Goal: Information Seeking & Learning: Learn about a topic

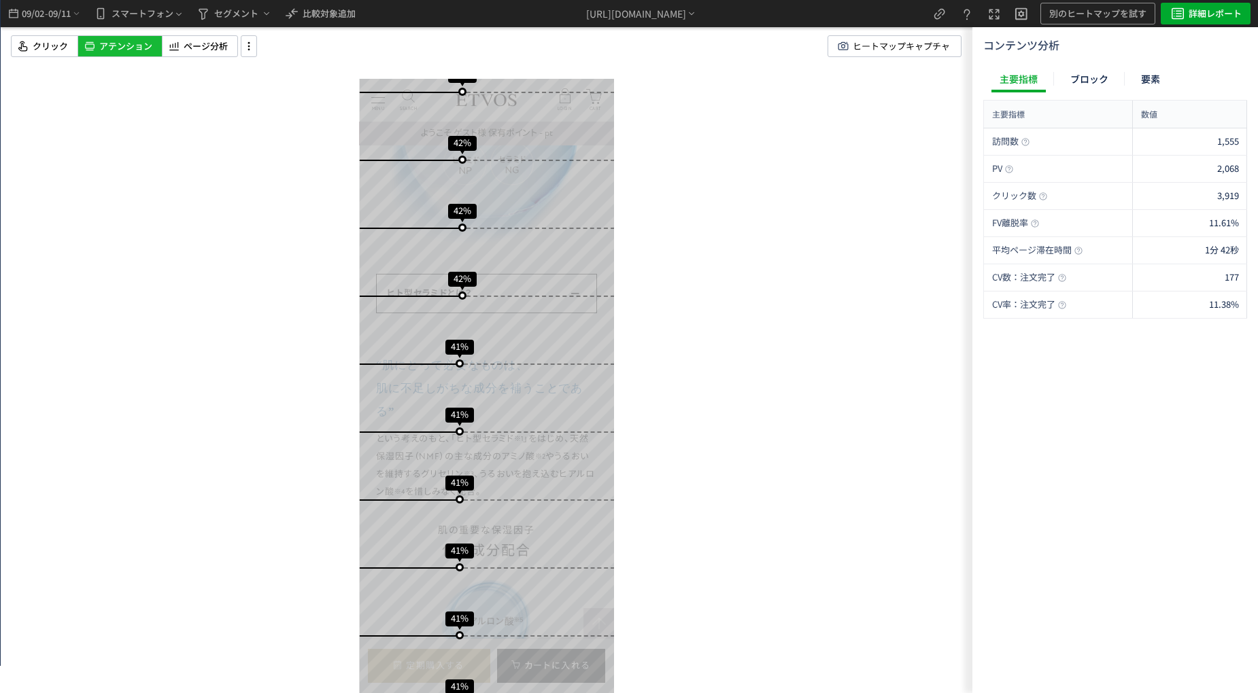
scroll to position [3428, 0]
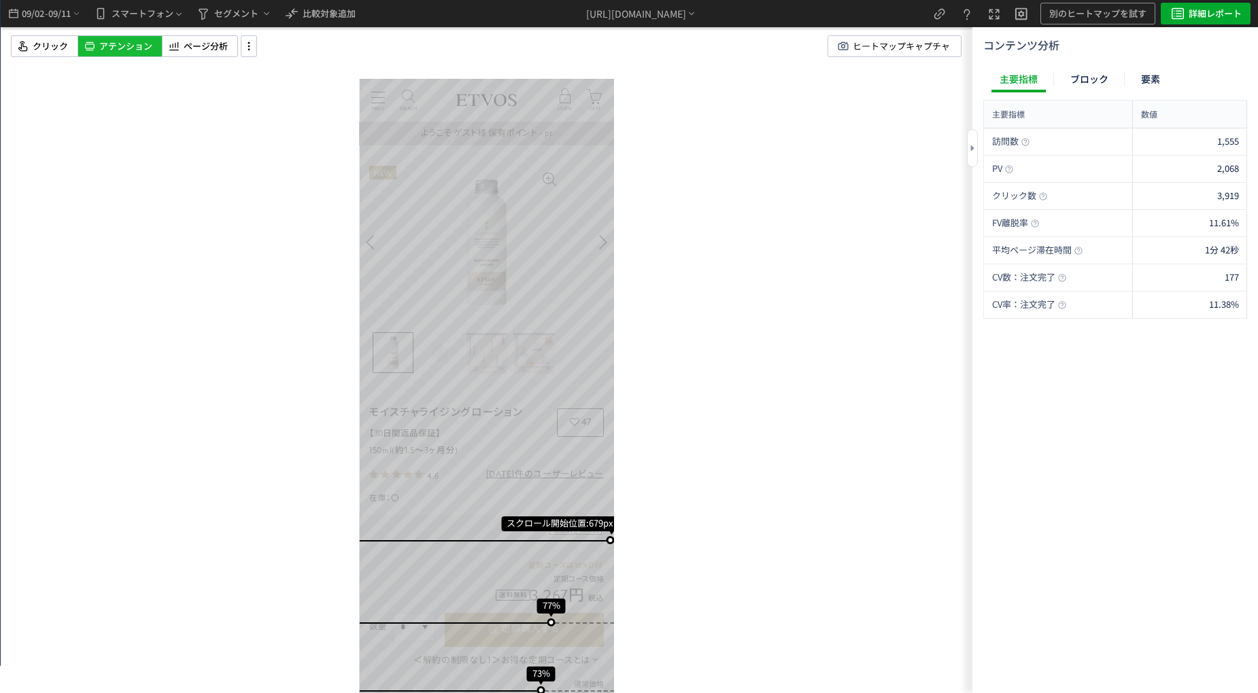
click at [1181, 543] on div "訪問数 1,555 PV 2,068 クリック数 3,919 FV離脱率 11.61% 平均ページ滞在時間 1分 42秒 CV数：注文完了 177 CV率：注…" at bounding box center [1115, 408] width 264 height 560
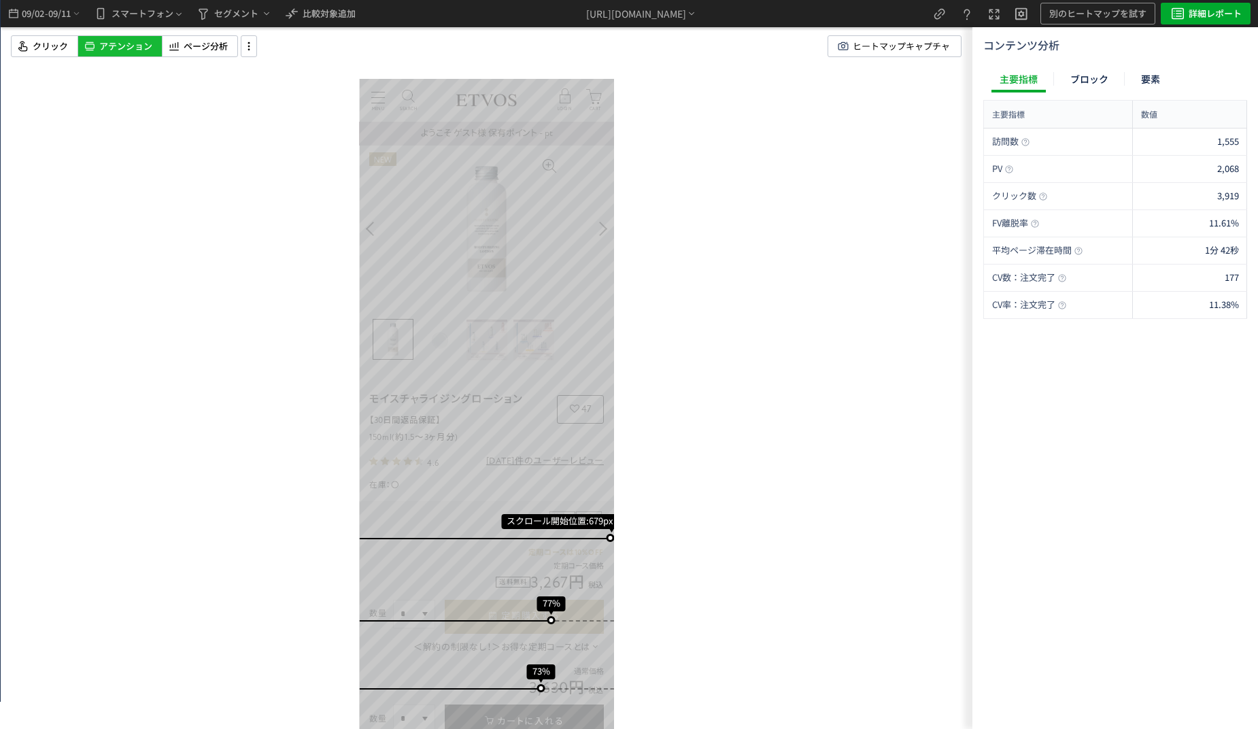
scroll to position [0, 0]
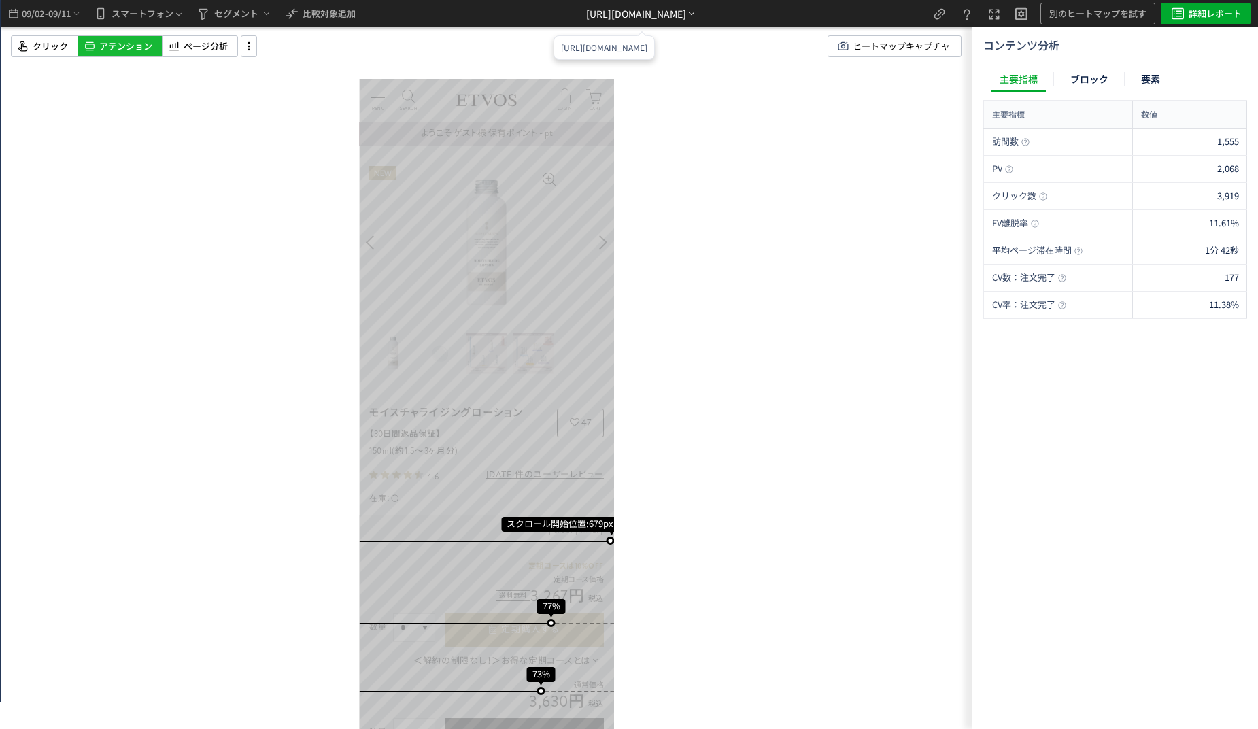
click at [659, 11] on div "[URL][DOMAIN_NAME]" at bounding box center [636, 14] width 100 height 14
click at [609, 54] on li "別ページに移動" at bounding box center [642, 52] width 116 height 22
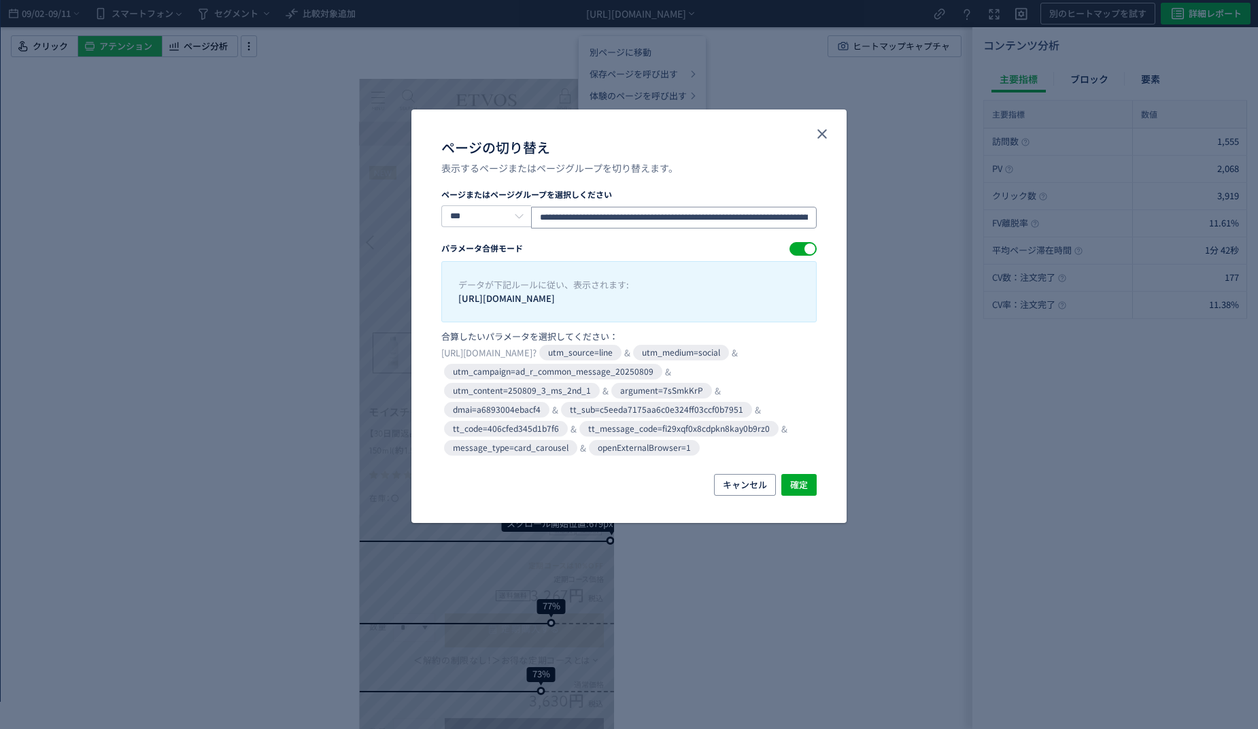
click at [664, 218] on input "**********" at bounding box center [674, 218] width 286 height 22
paste input "ページの切り替え"
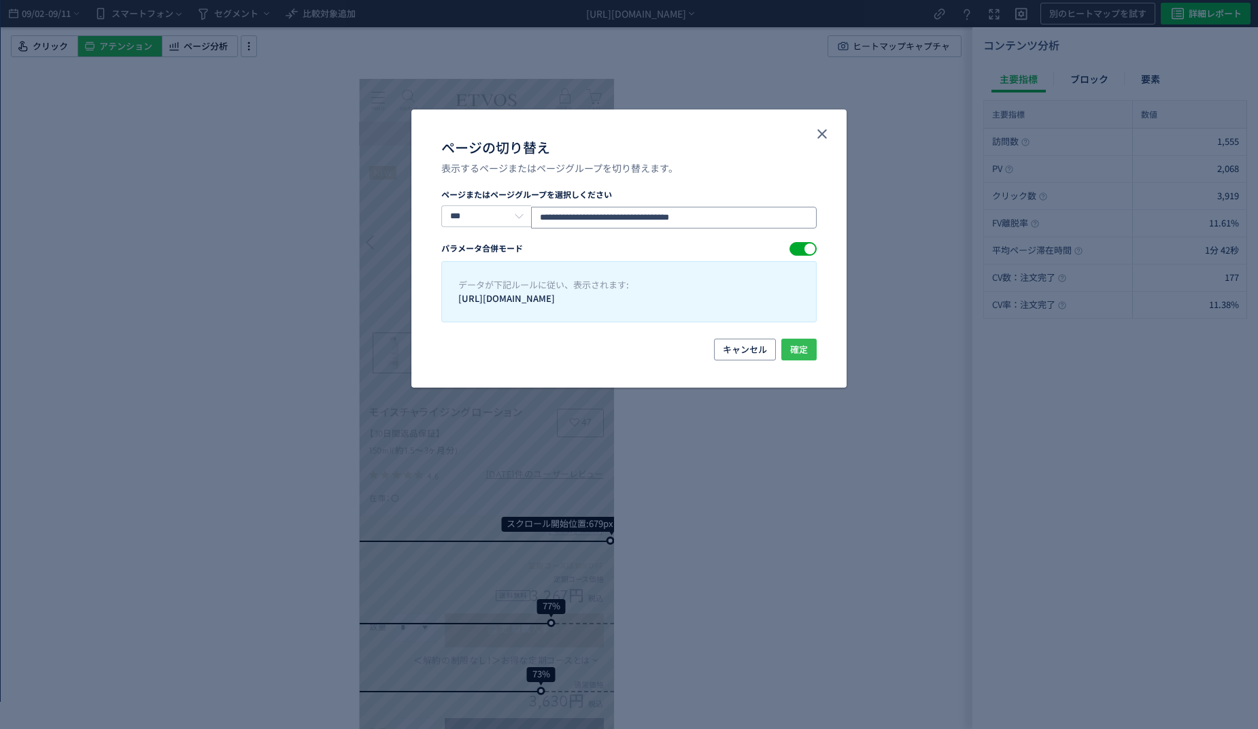
type input "**********"
click at [800, 358] on button "確定" at bounding box center [798, 350] width 35 height 22
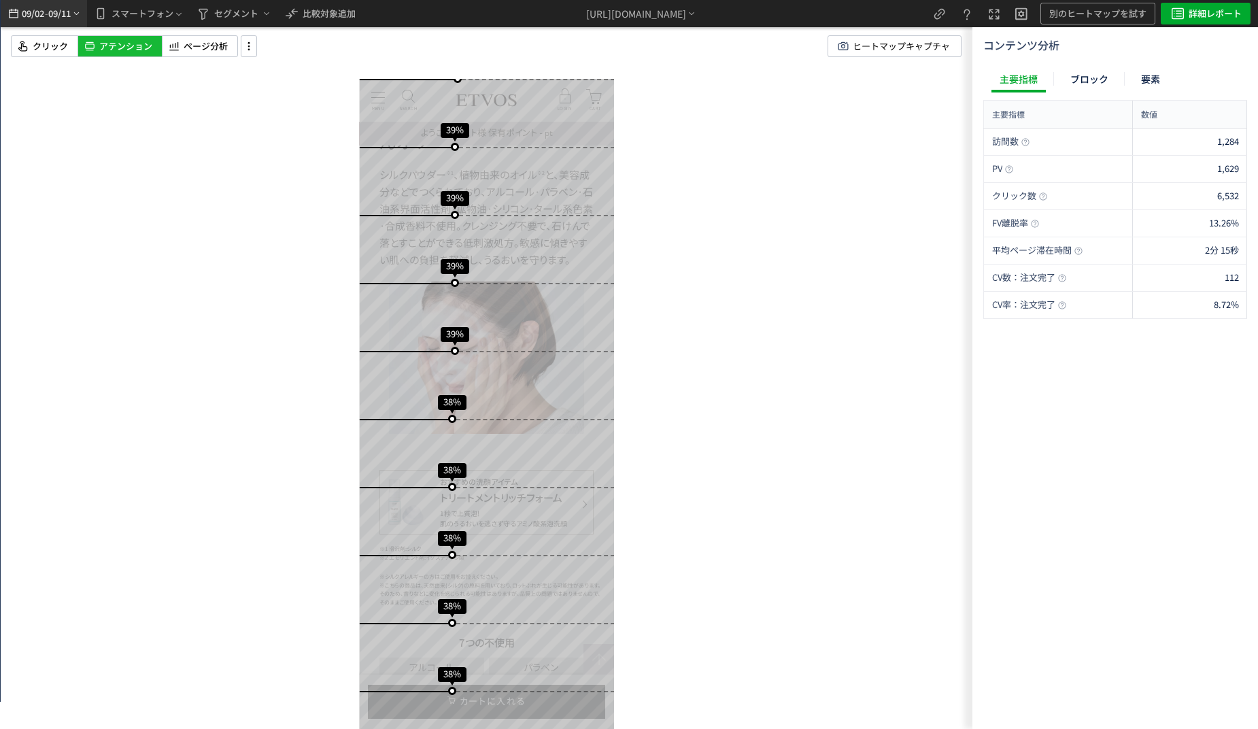
click at [48, 10] on span "-" at bounding box center [46, 13] width 3 height 27
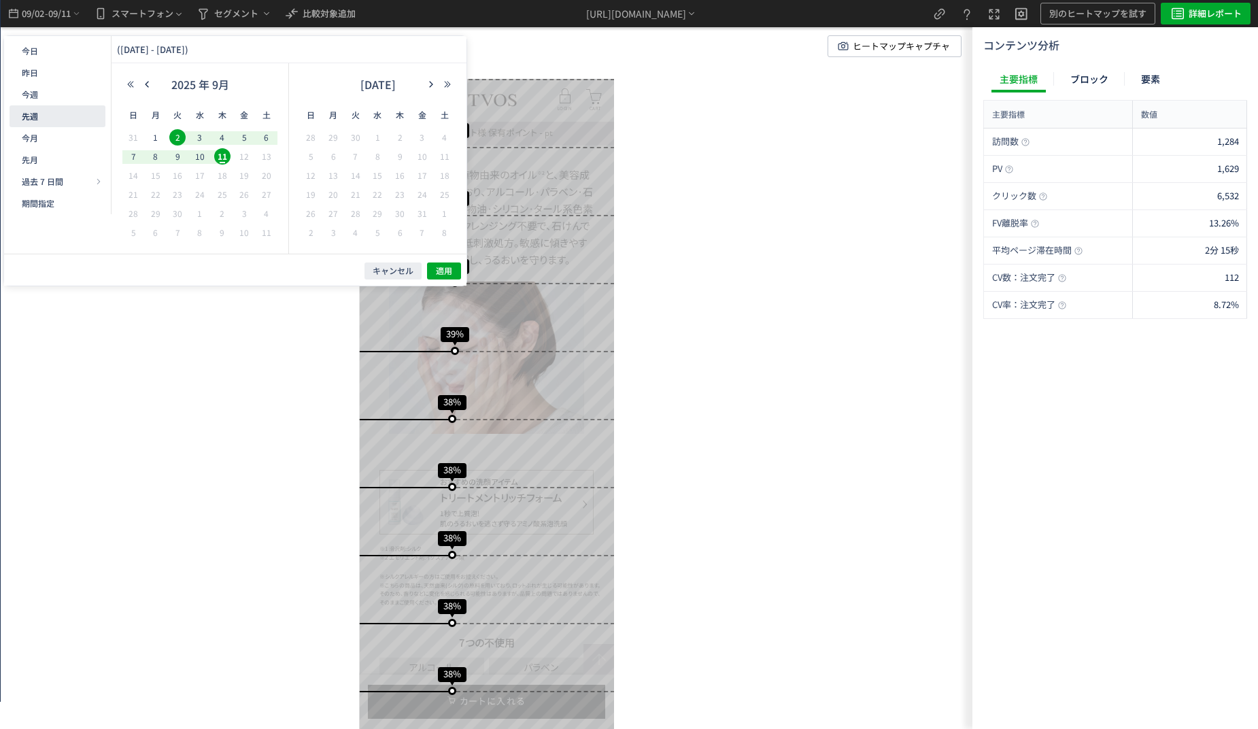
click at [52, 118] on button "先週" at bounding box center [58, 116] width 96 height 22
click at [198, 194] on span "20" at bounding box center [200, 194] width 16 height 16
click at [380, 155] on span "10" at bounding box center [377, 156] width 16 height 16
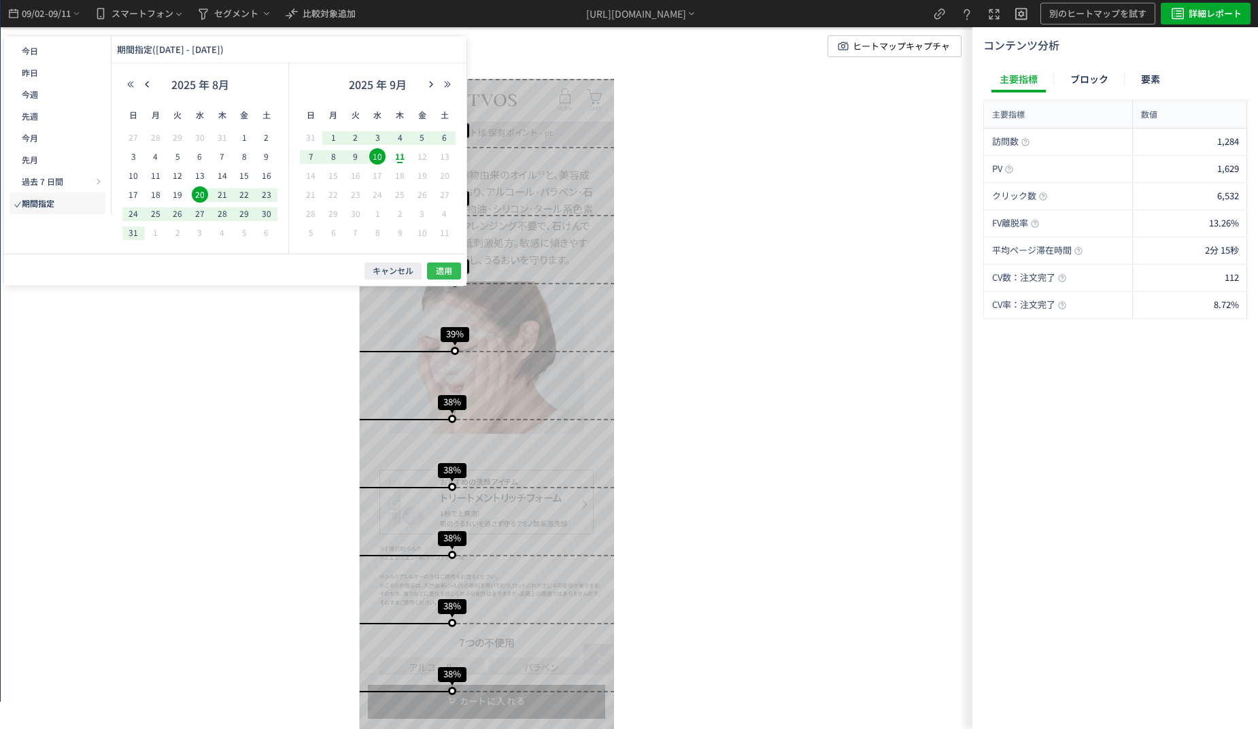
click at [433, 269] on button "適用" at bounding box center [444, 270] width 34 height 17
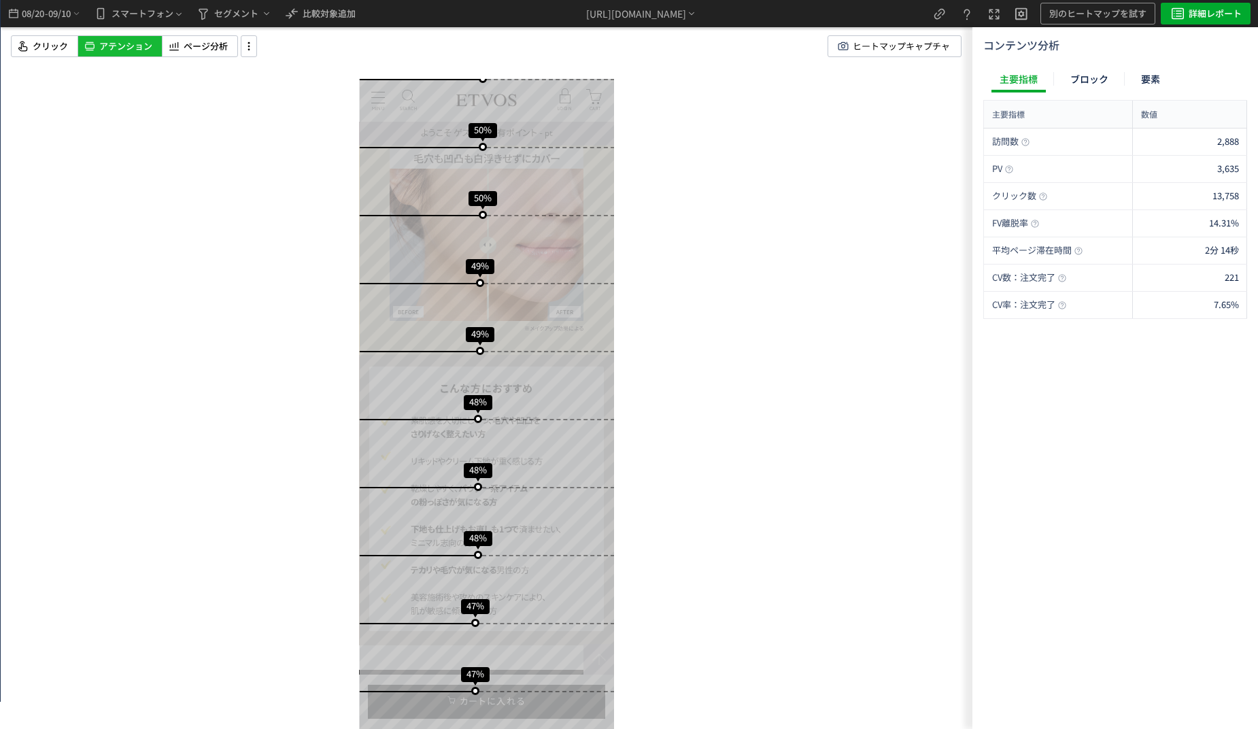
drag, startPoint x: 500, startPoint y: 302, endPoint x: 517, endPoint y: 302, distance: 16.3
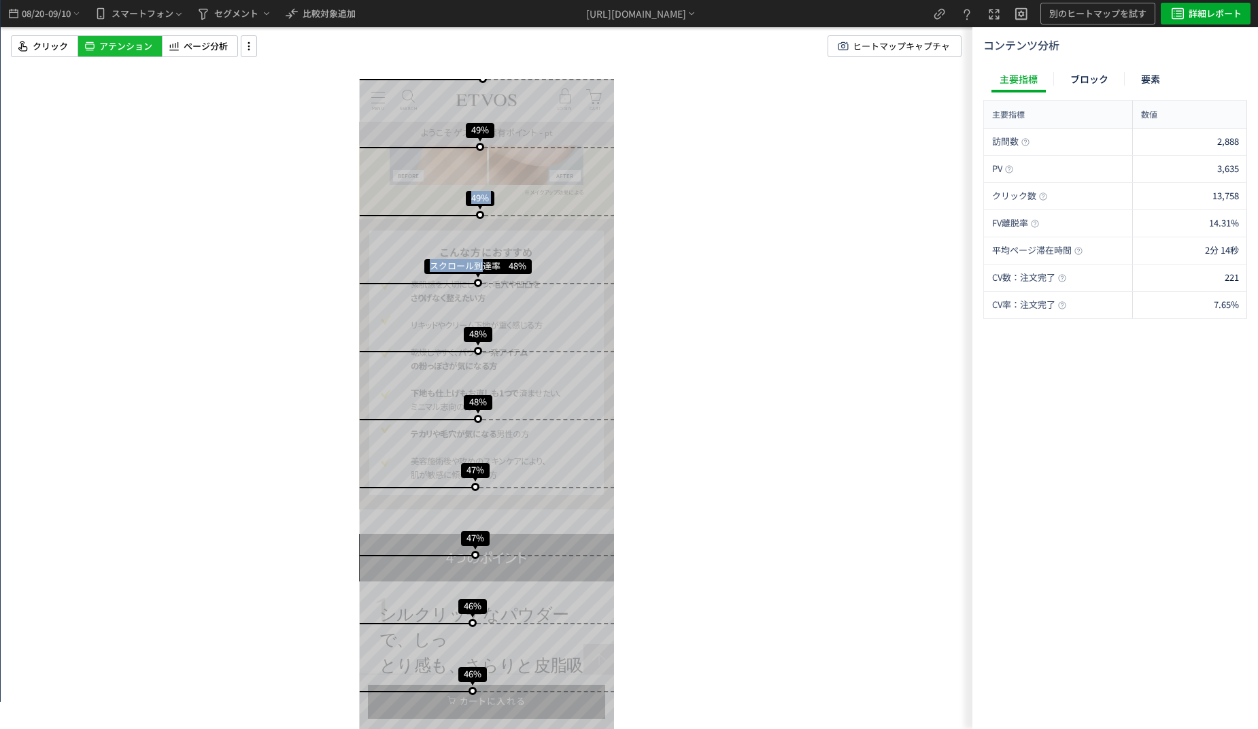
drag, startPoint x: 426, startPoint y: 247, endPoint x: 481, endPoint y: 266, distance: 58.3
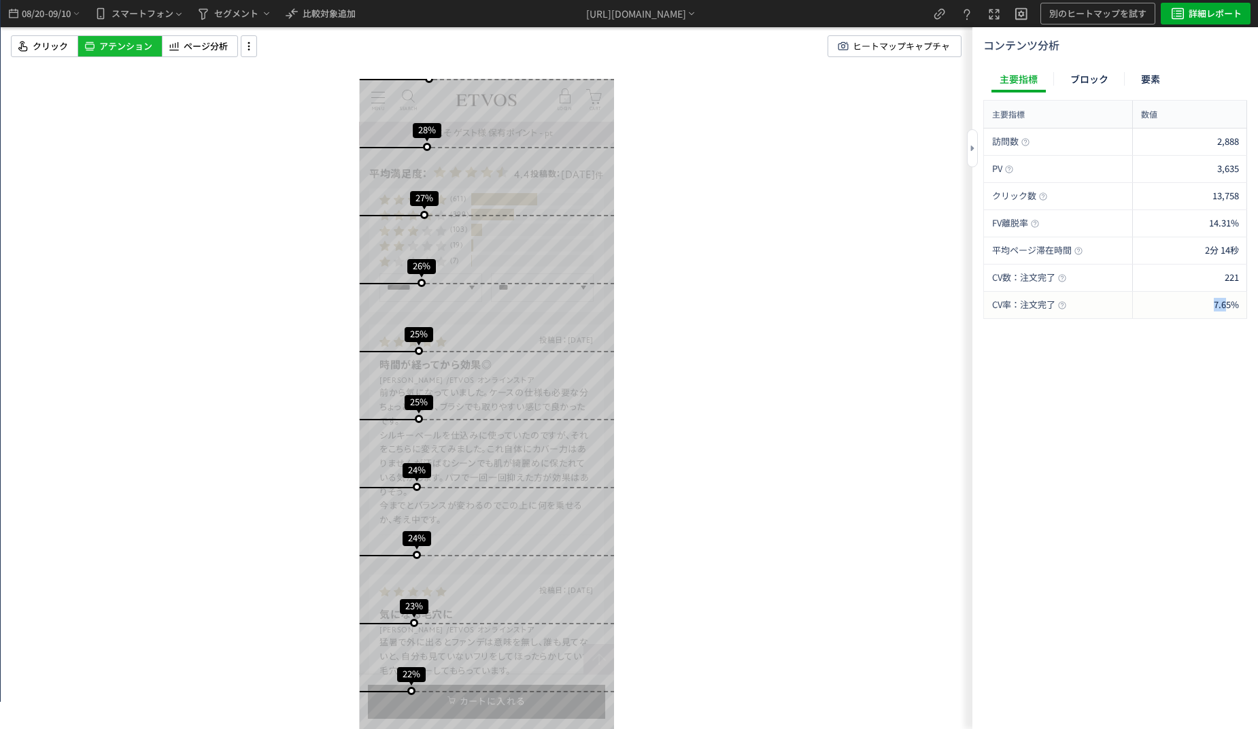
drag, startPoint x: 1197, startPoint y: 303, endPoint x: 1226, endPoint y: 308, distance: 29.6
click at [1226, 308] on div "7.65%" at bounding box center [1190, 305] width 114 height 27
click at [1226, 308] on span "7.65%" at bounding box center [1226, 304] width 25 height 13
click at [1193, 201] on div "13,758" at bounding box center [1190, 196] width 114 height 27
drag, startPoint x: 1189, startPoint y: 148, endPoint x: 1243, endPoint y: 154, distance: 54.7
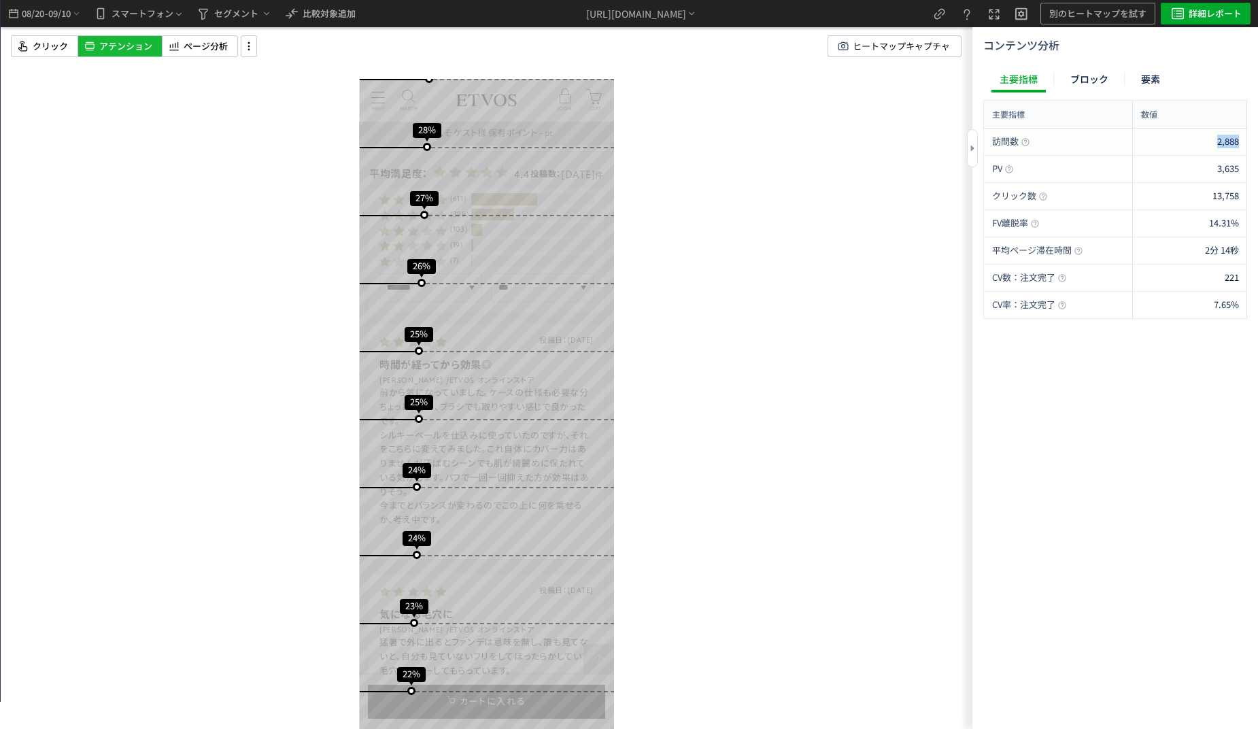
click at [1243, 154] on div "2,888" at bounding box center [1190, 141] width 114 height 27
click at [1194, 216] on div "14.31%" at bounding box center [1190, 223] width 114 height 27
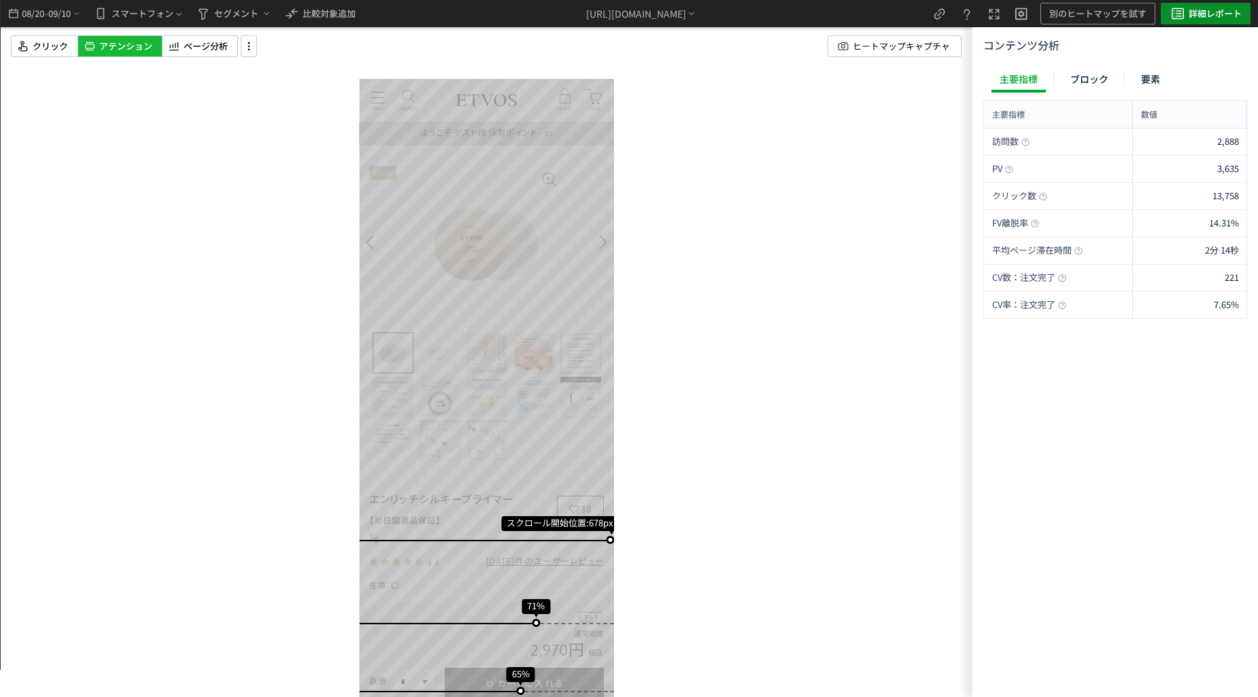
click at [1173, 9] on use "heatmap-top-bar" at bounding box center [1177, 13] width 12 height 11
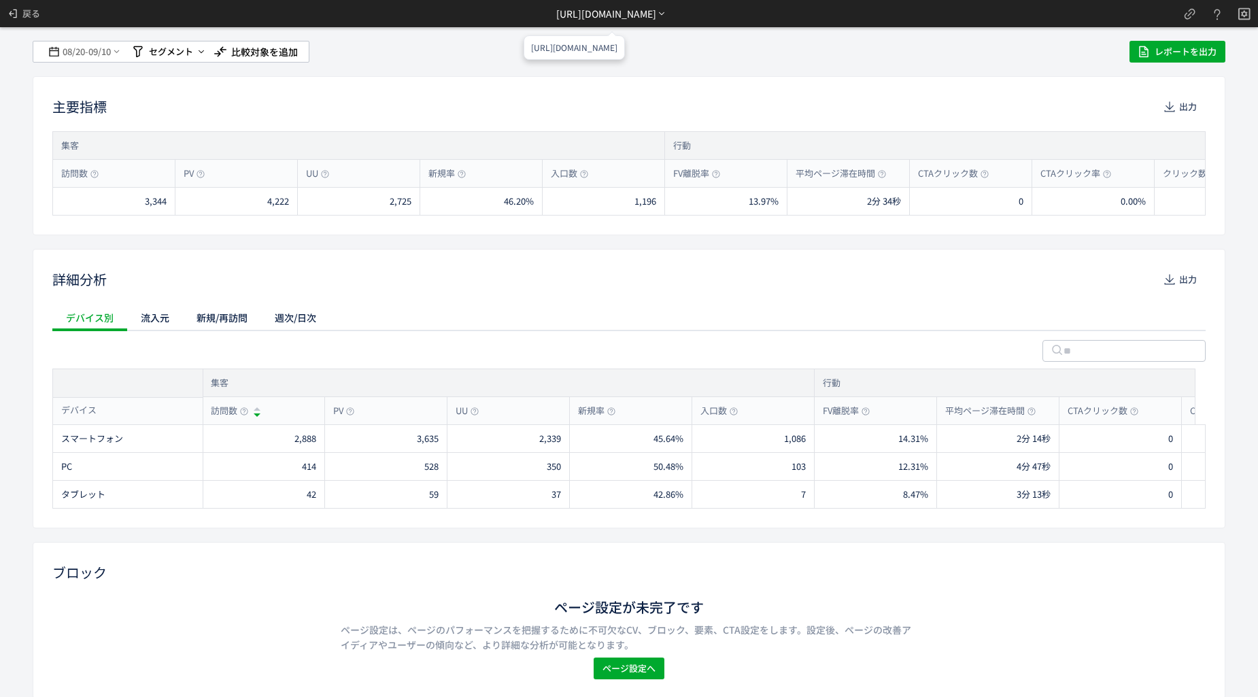
click at [631, 20] on div "[URL][DOMAIN_NAME]" at bounding box center [606, 14] width 100 height 14
click at [607, 53] on li "別ページに移動" at bounding box center [611, 52] width 116 height 22
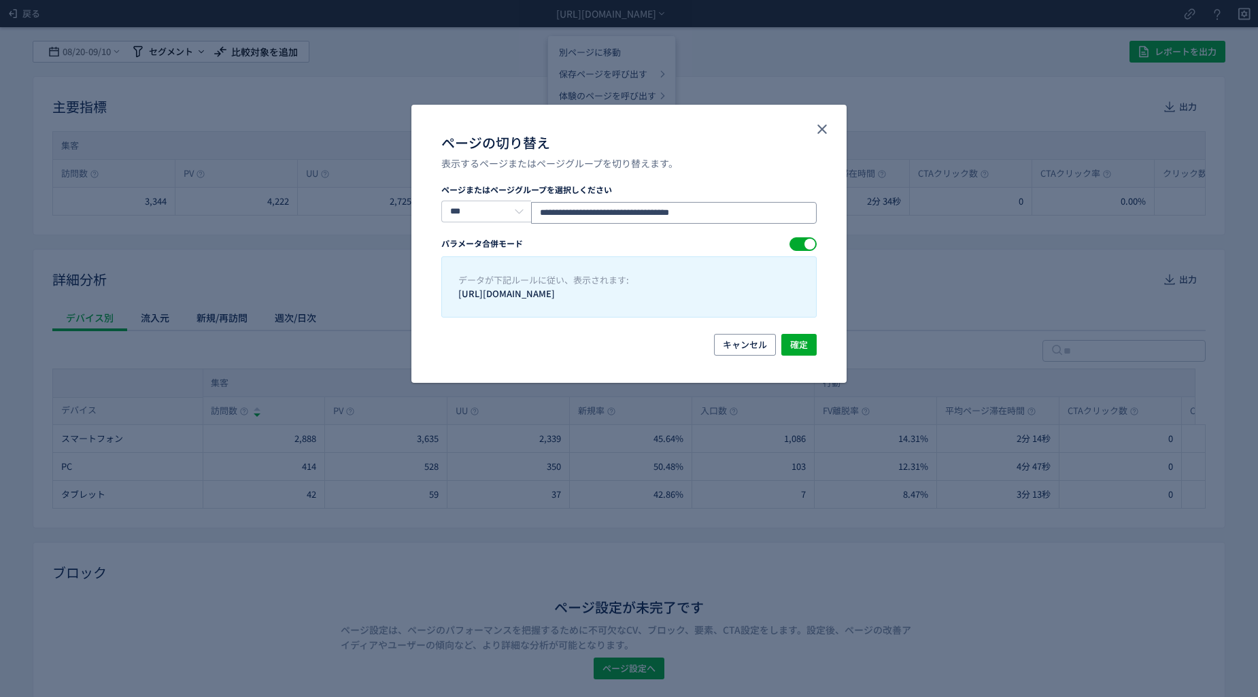
drag, startPoint x: 747, startPoint y: 218, endPoint x: 399, endPoint y: 199, distance: 348.6
click at [399, 199] on div "**********" at bounding box center [629, 348] width 1258 height 697
paste input "ページの切り替え"
type input "**********"
click at [814, 349] on button "確定" at bounding box center [798, 345] width 35 height 22
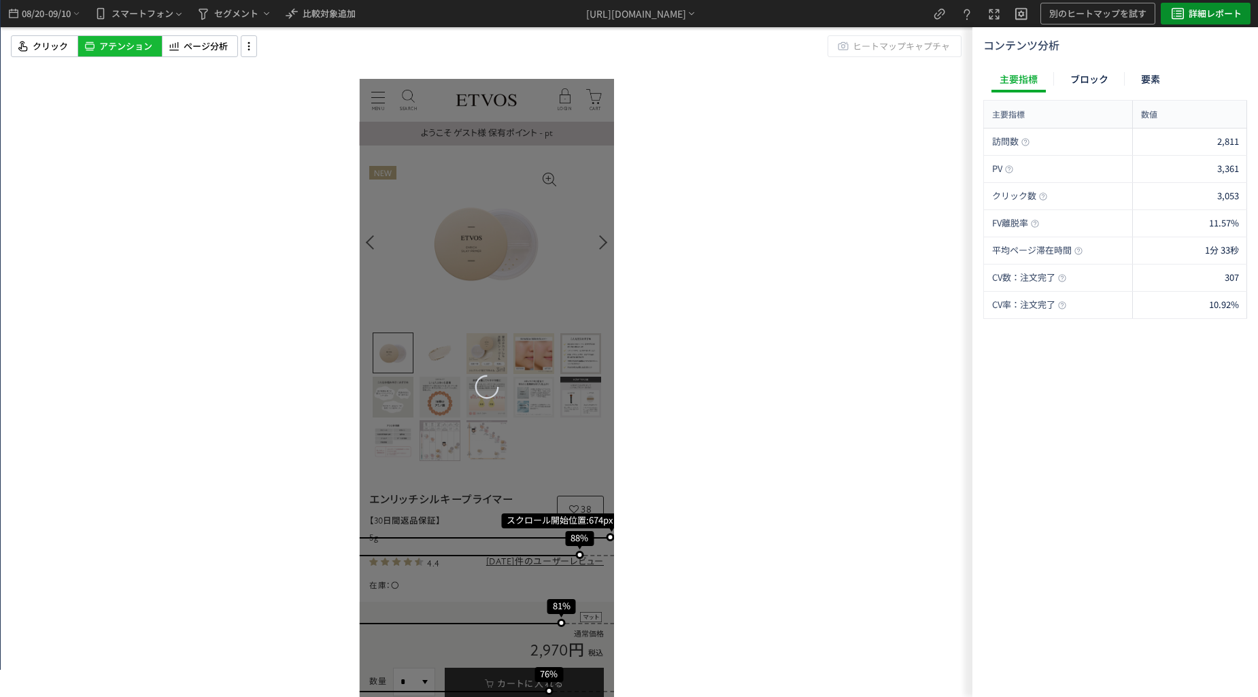
click at [1185, 20] on icon "heatmap-top-bar" at bounding box center [1177, 13] width 16 height 16
